Goal: Find specific page/section: Find specific page/section

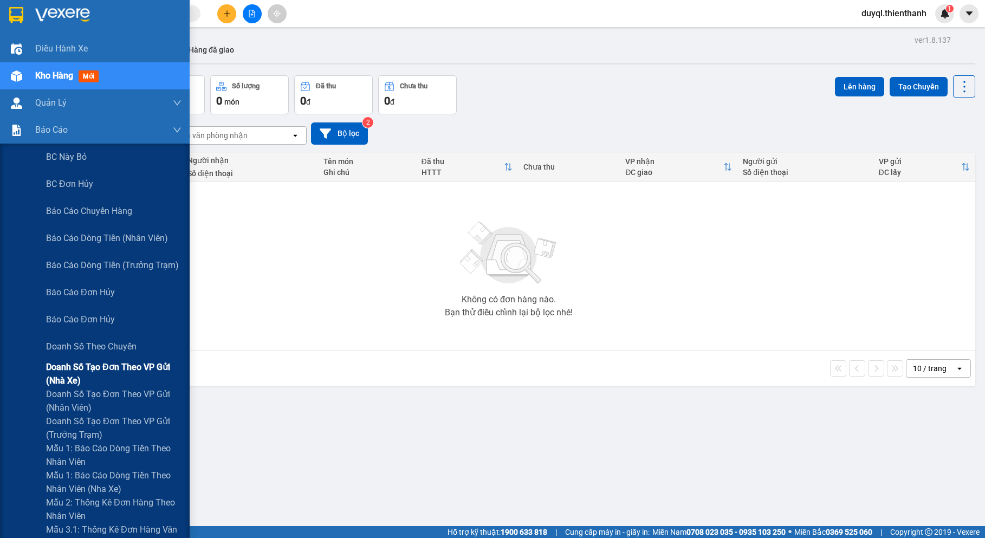
click at [121, 367] on span "Doanh số tạo đơn theo VP gửi (nhà xe)" at bounding box center [113, 373] width 135 height 27
